Goal: Obtain resource: Obtain resource

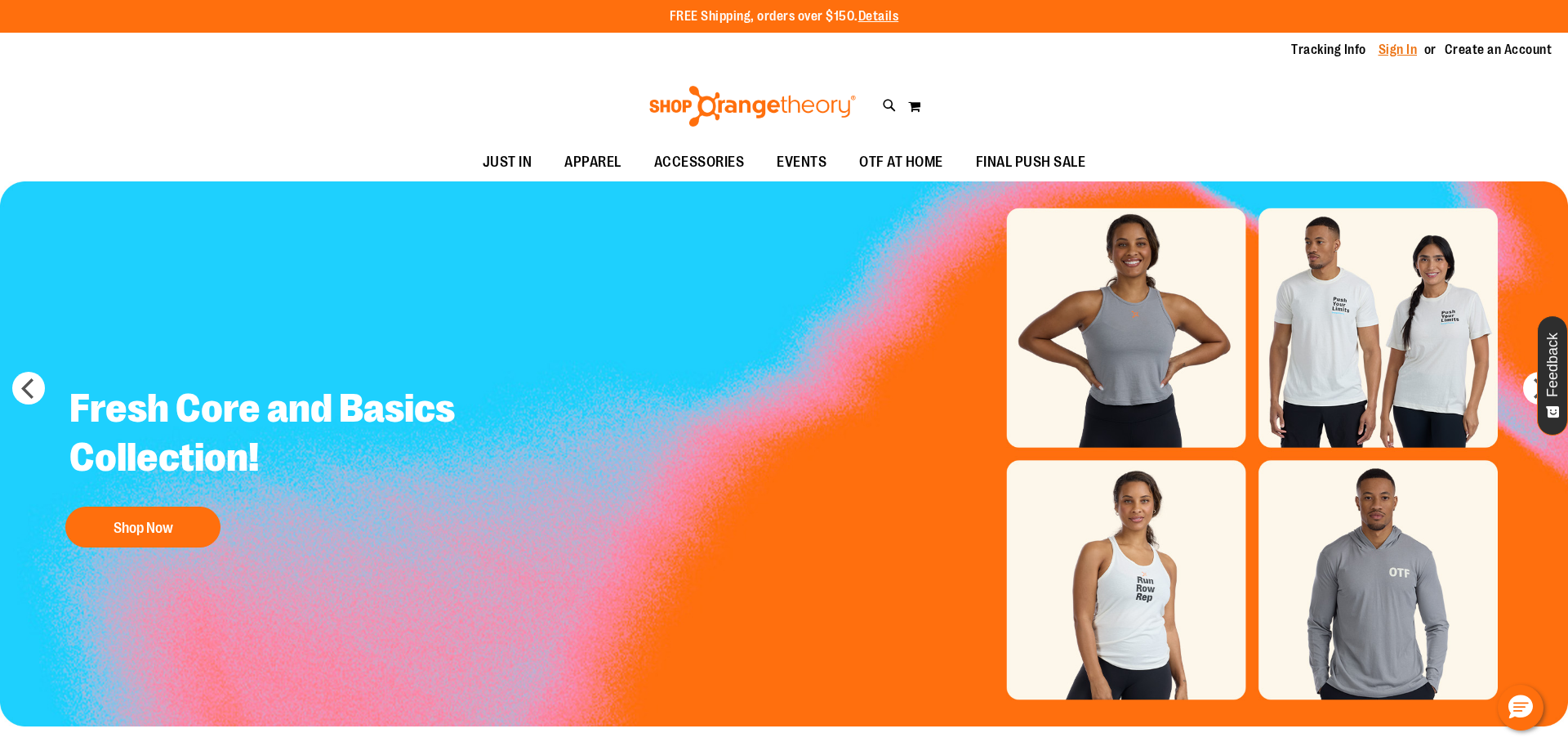
click at [1379, 51] on link "Sign In" at bounding box center [1399, 49] width 39 height 18
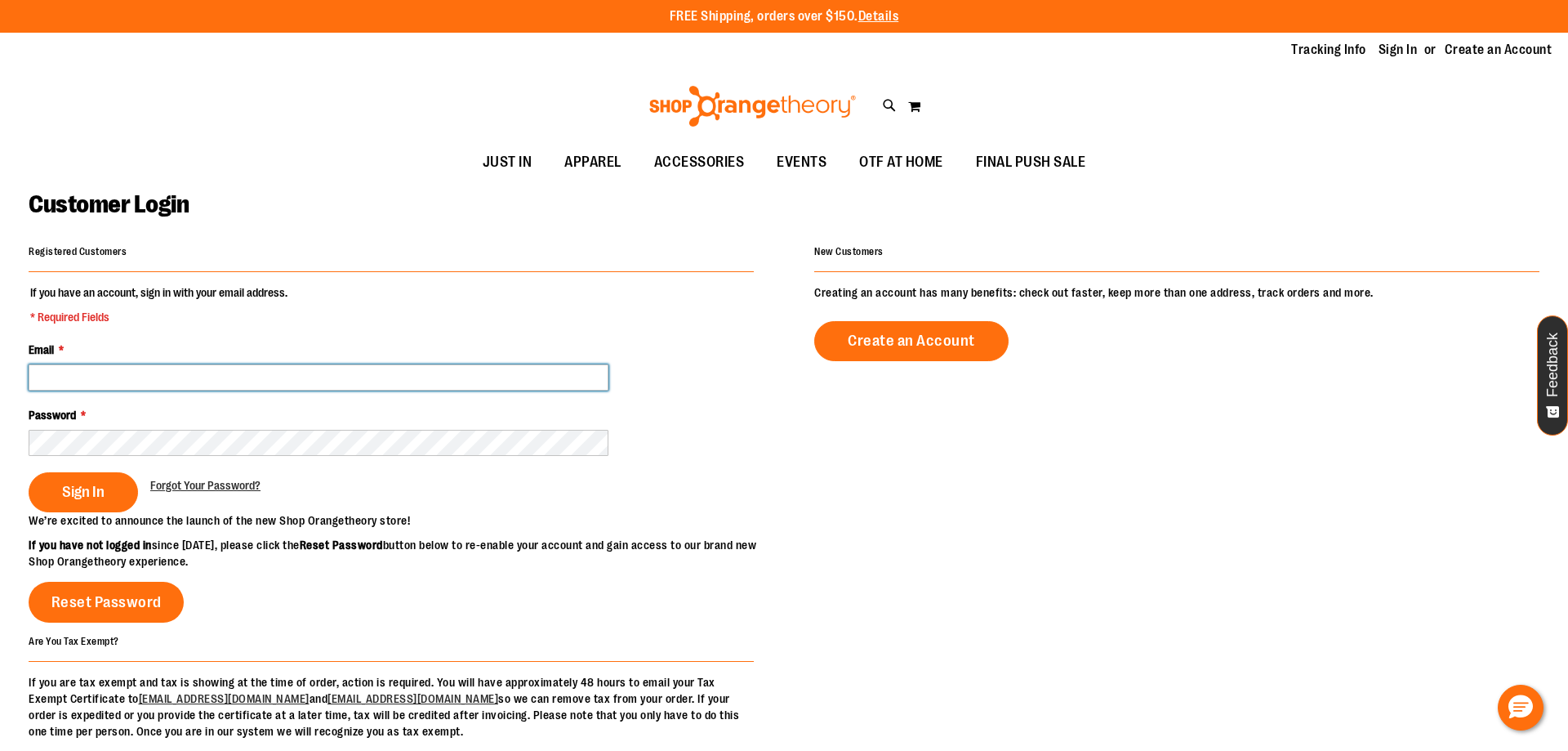
click at [179, 383] on input "Email *" at bounding box center [318, 378] width 580 height 26
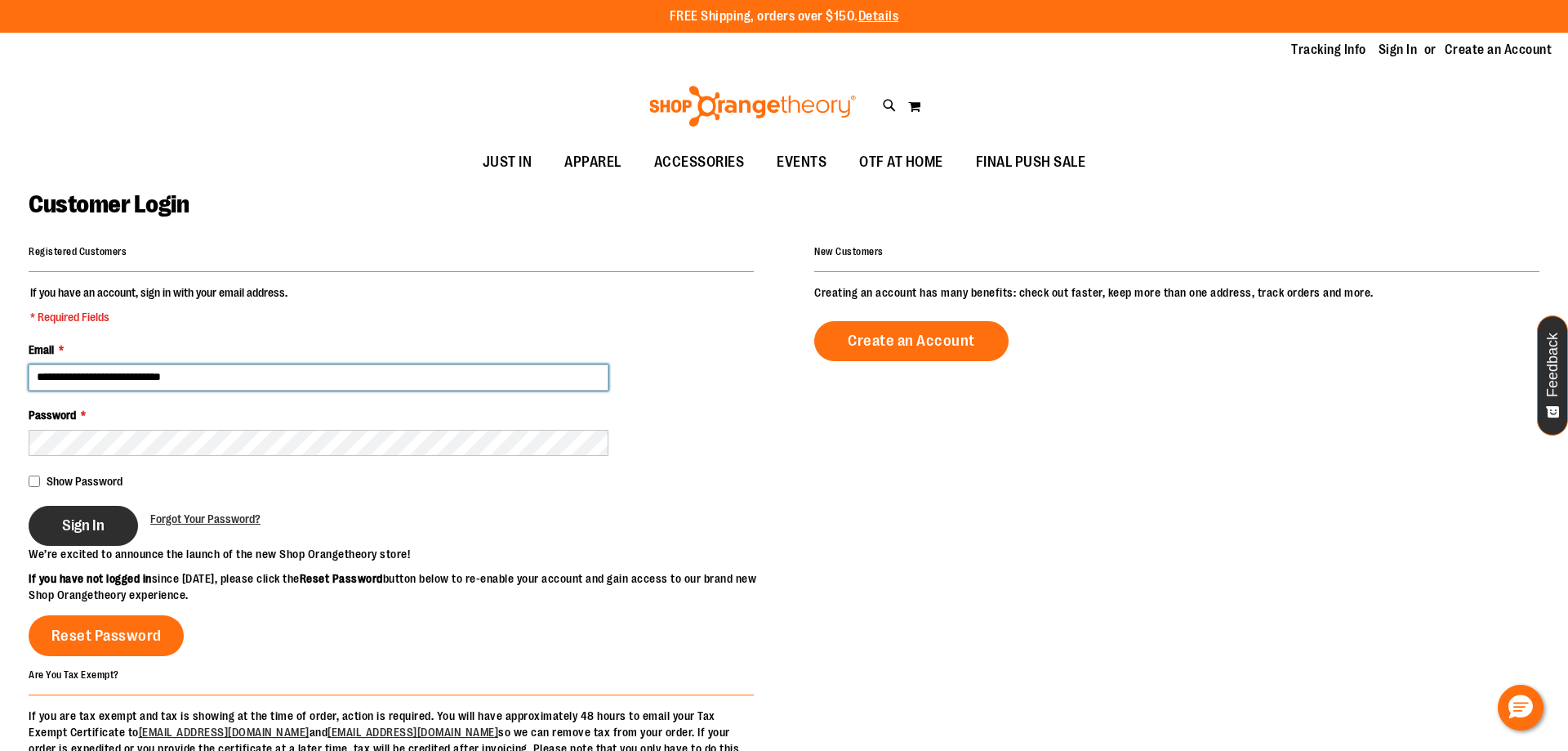
type input "**********"
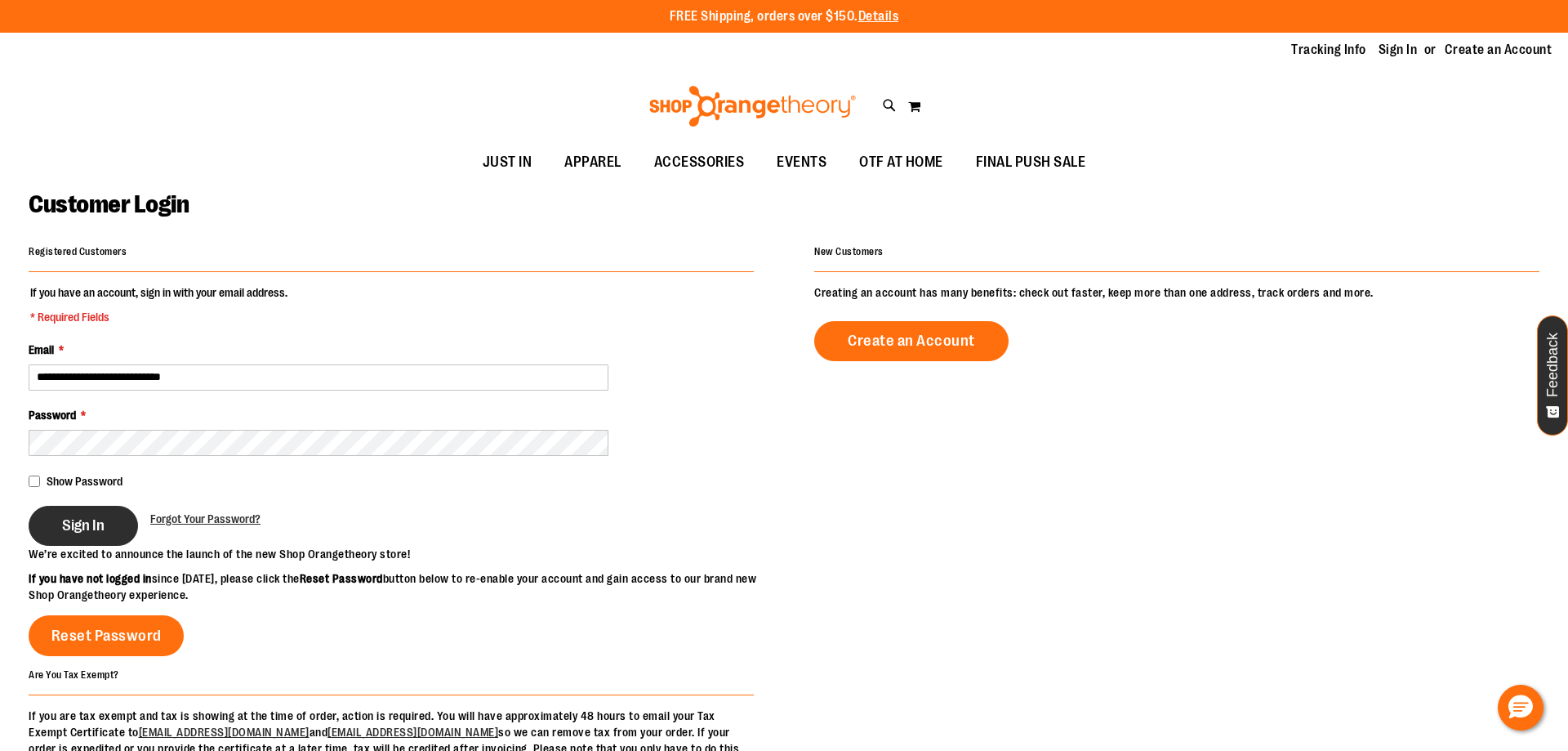
click at [111, 533] on button "Sign In" at bounding box center [83, 525] width 110 height 40
click at [85, 518] on div "Sign In" at bounding box center [89, 525] width 122 height 40
click at [78, 527] on div "Sign In" at bounding box center [89, 525] width 122 height 40
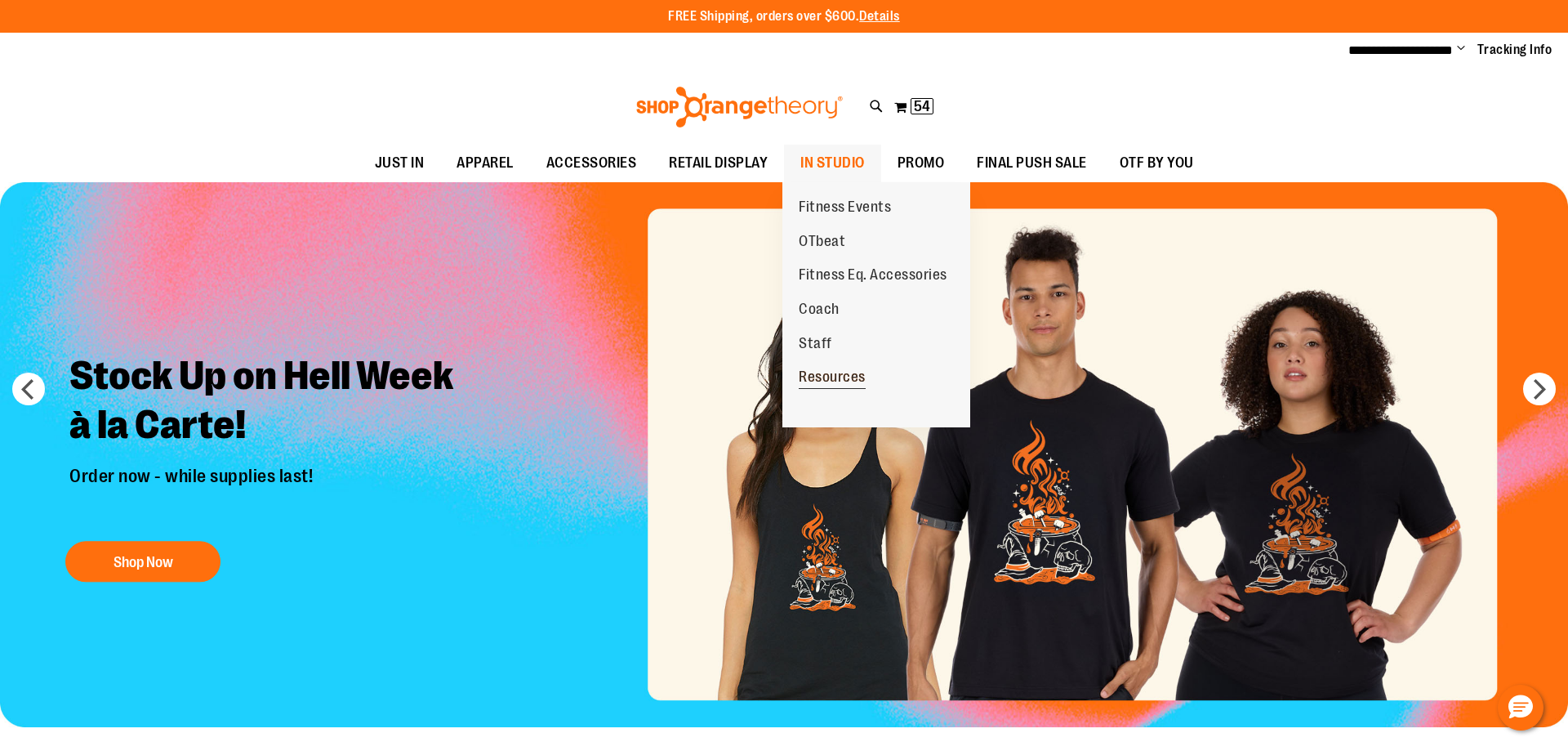
click at [851, 380] on span "Resources" at bounding box center [831, 379] width 67 height 21
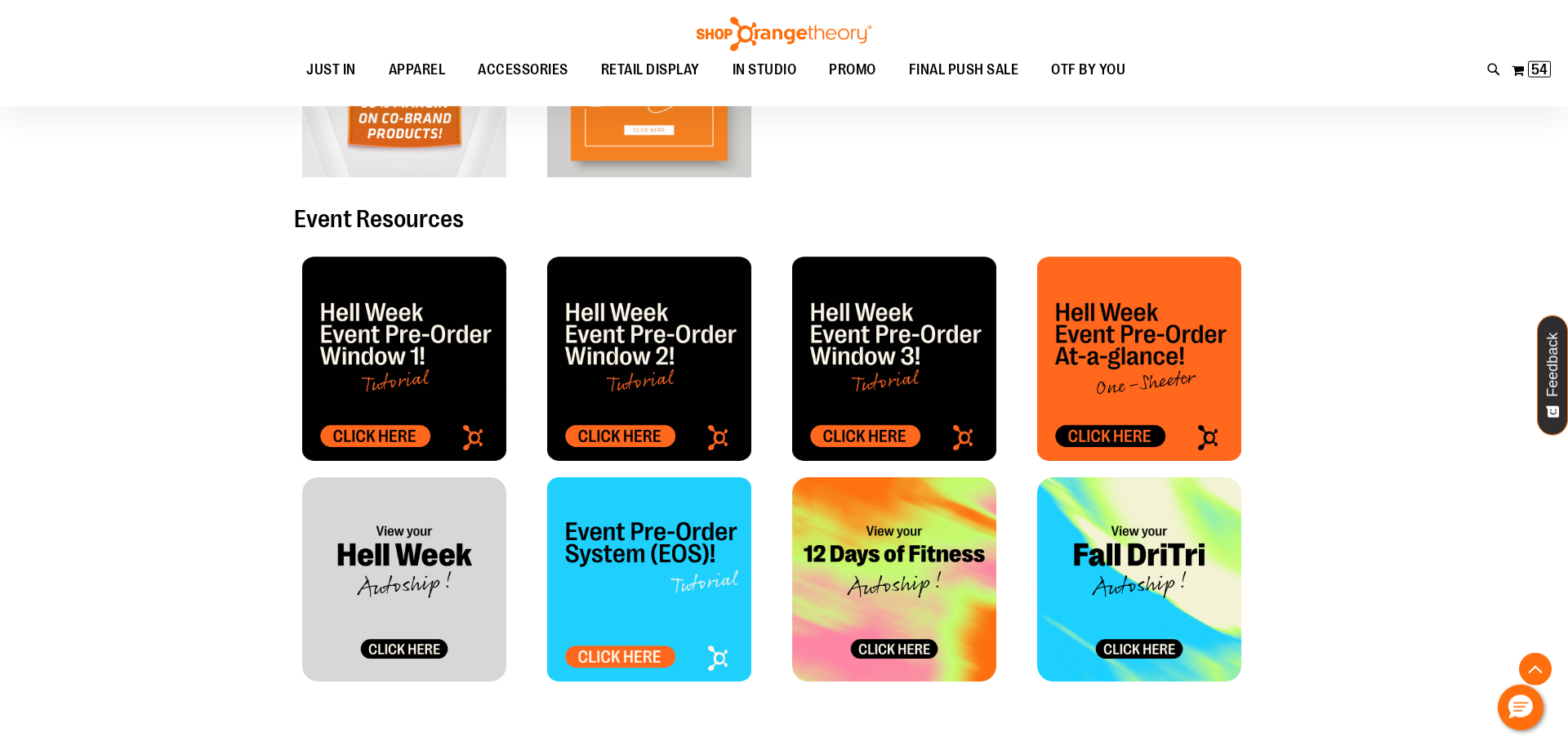
scroll to position [416, 0]
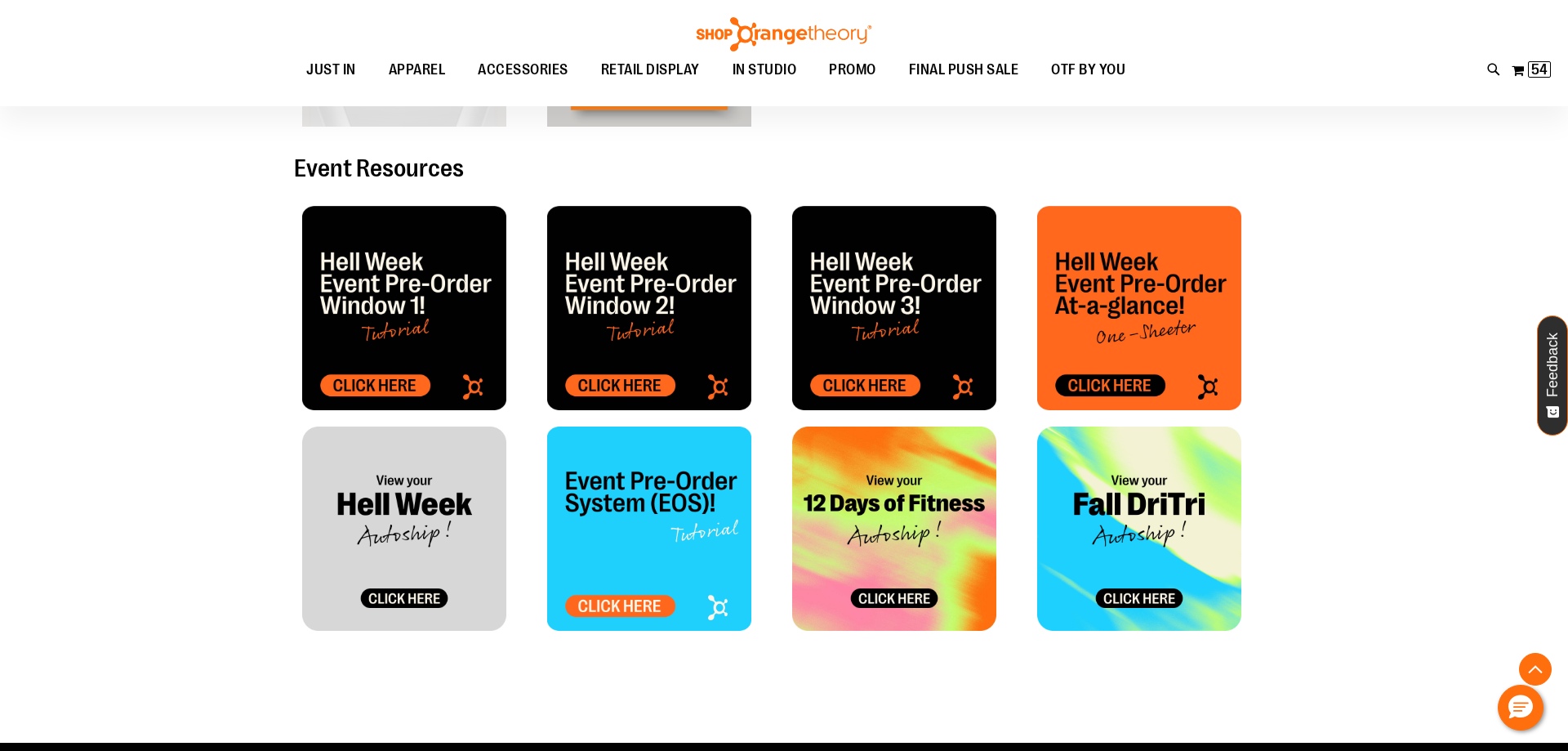
click at [877, 384] on img at bounding box center [893, 307] width 204 height 204
click at [408, 601] on img at bounding box center [404, 528] width 204 height 204
click at [905, 390] on img at bounding box center [893, 307] width 204 height 204
